Goal: Information Seeking & Learning: Learn about a topic

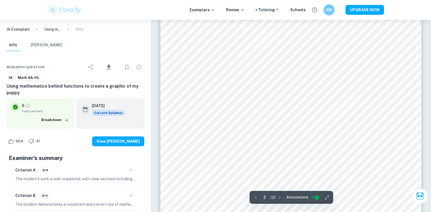
scroll to position [629, 0]
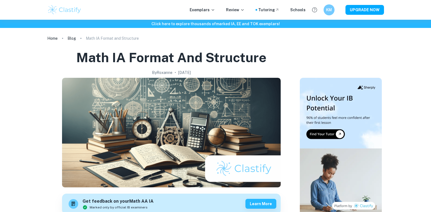
scroll to position [267, 0]
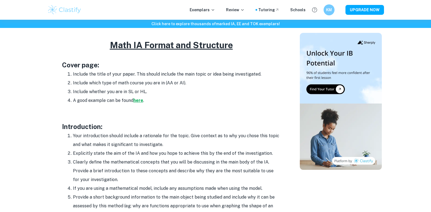
click at [138, 101] on strong "here" at bounding box center [138, 100] width 10 height 5
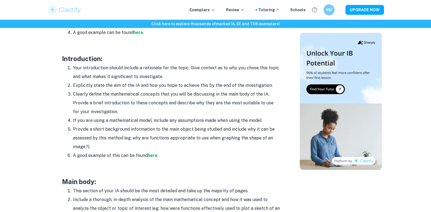
scroll to position [349, 0]
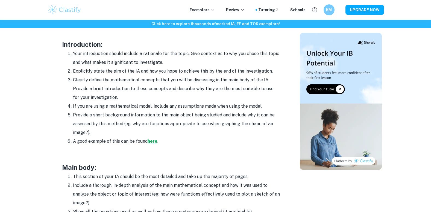
click at [156, 141] on strong "here" at bounding box center [153, 140] width 10 height 5
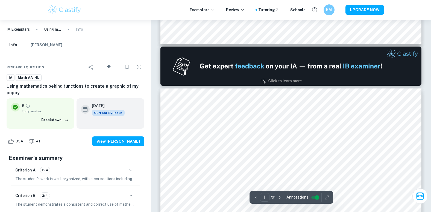
type input "2"
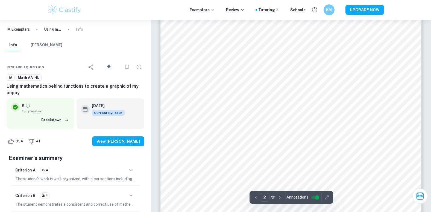
scroll to position [492, 0]
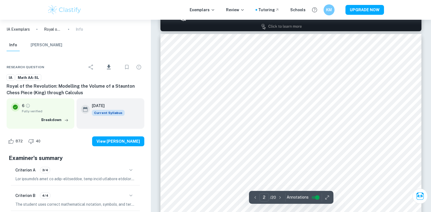
scroll to position [383, 0]
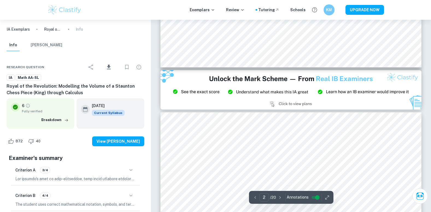
type input "3"
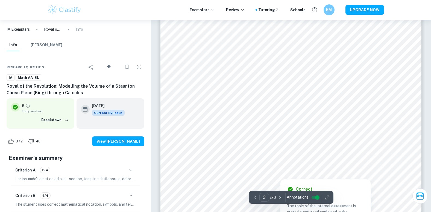
scroll to position [820, 0]
